Goal: Share content

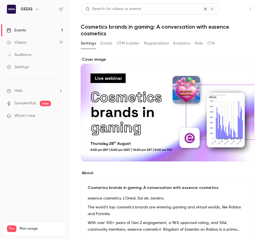
click at [234, 9] on button "Share" at bounding box center [231, 8] width 22 height 11
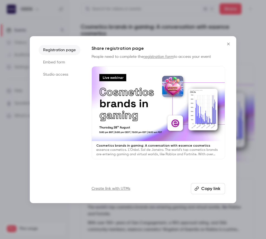
click at [203, 192] on button "Copy link" at bounding box center [208, 188] width 34 height 11
click at [250, 152] on div at bounding box center [133, 119] width 266 height 239
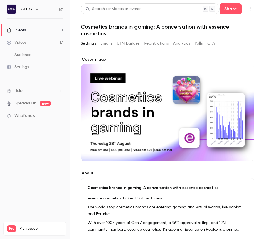
click at [146, 41] on button "Registrations" at bounding box center [156, 43] width 25 height 9
